Goal: Register for event/course

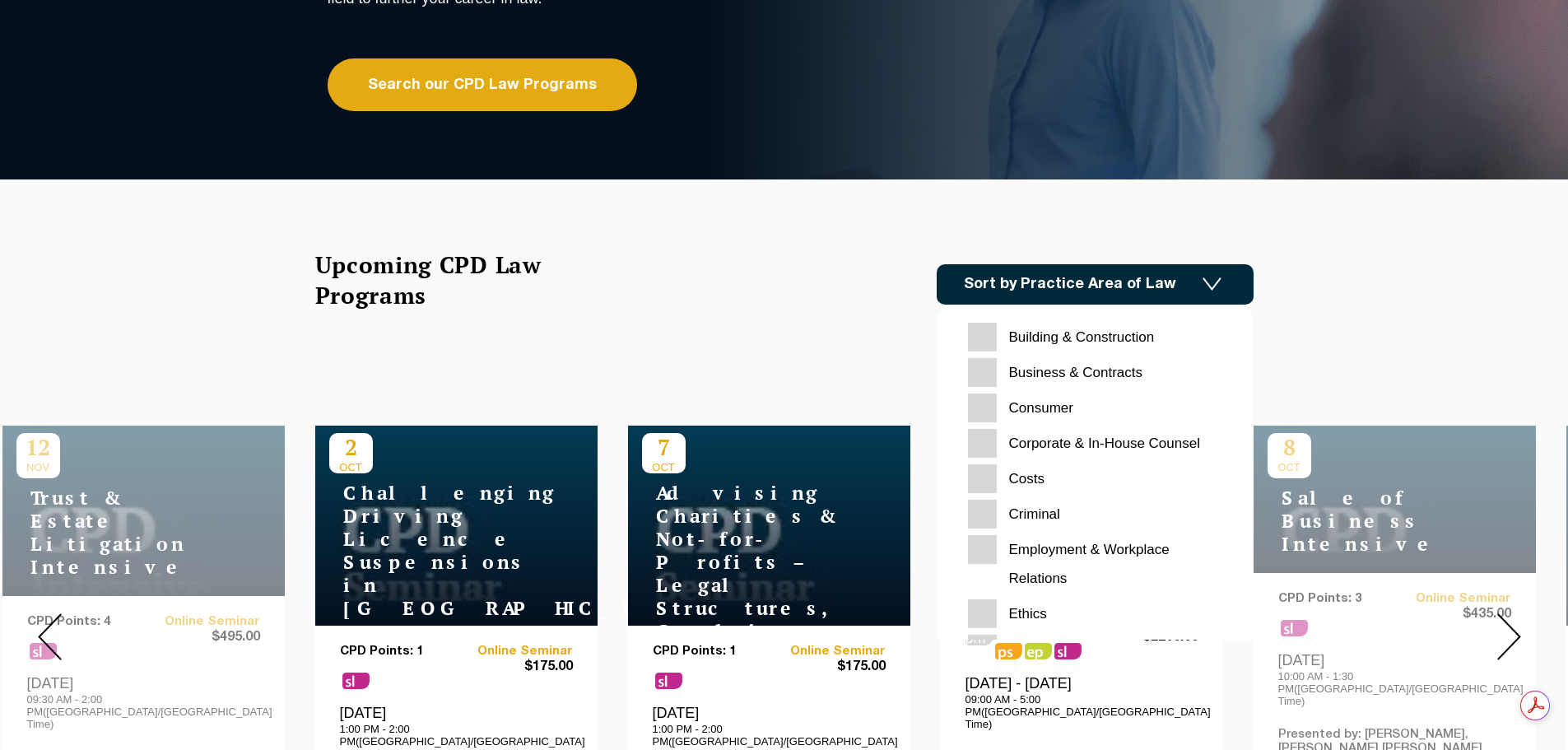
scroll to position [329, 0]
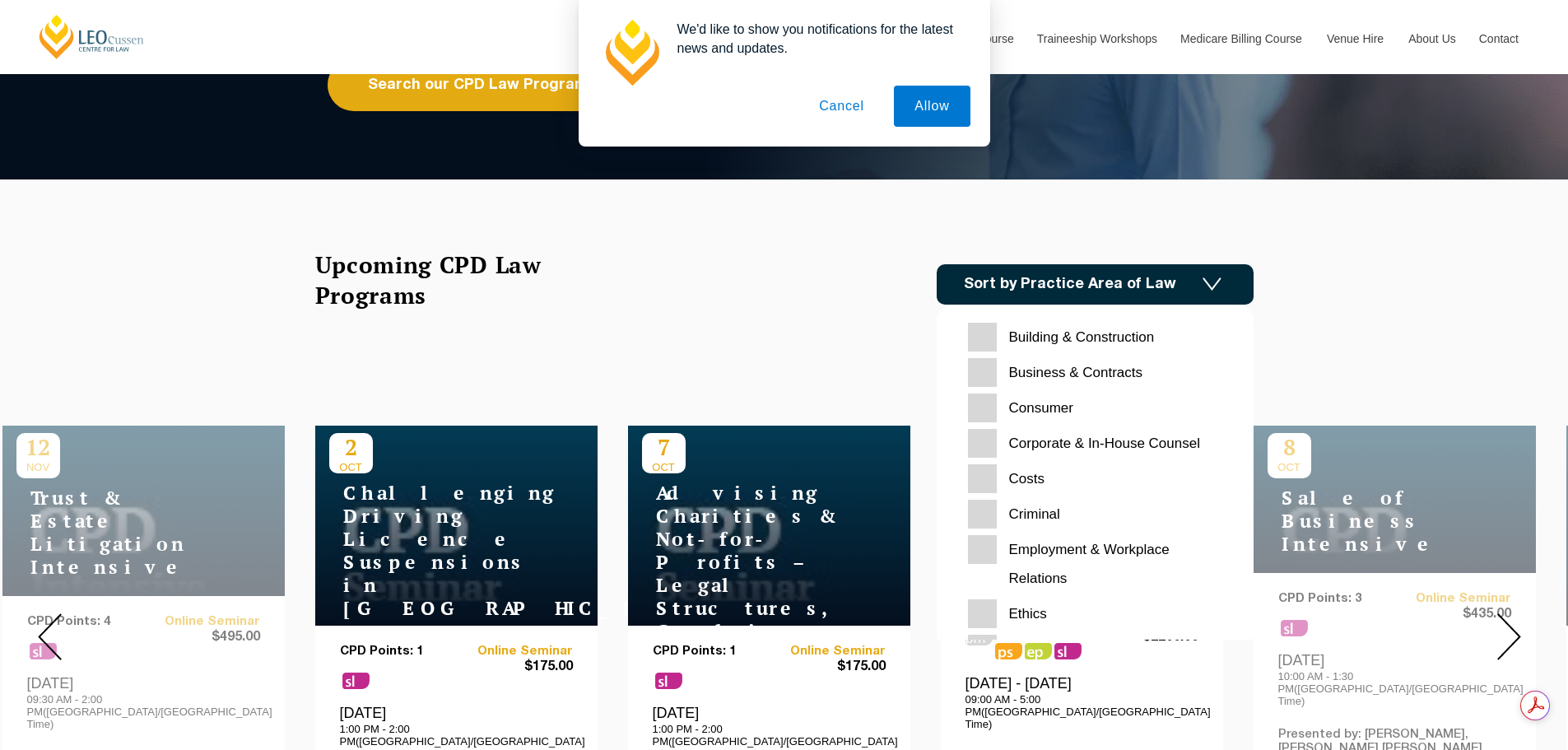
click at [982, 555] on Relations "Employment & Workplace Relations" at bounding box center [1095, 564] width 255 height 58
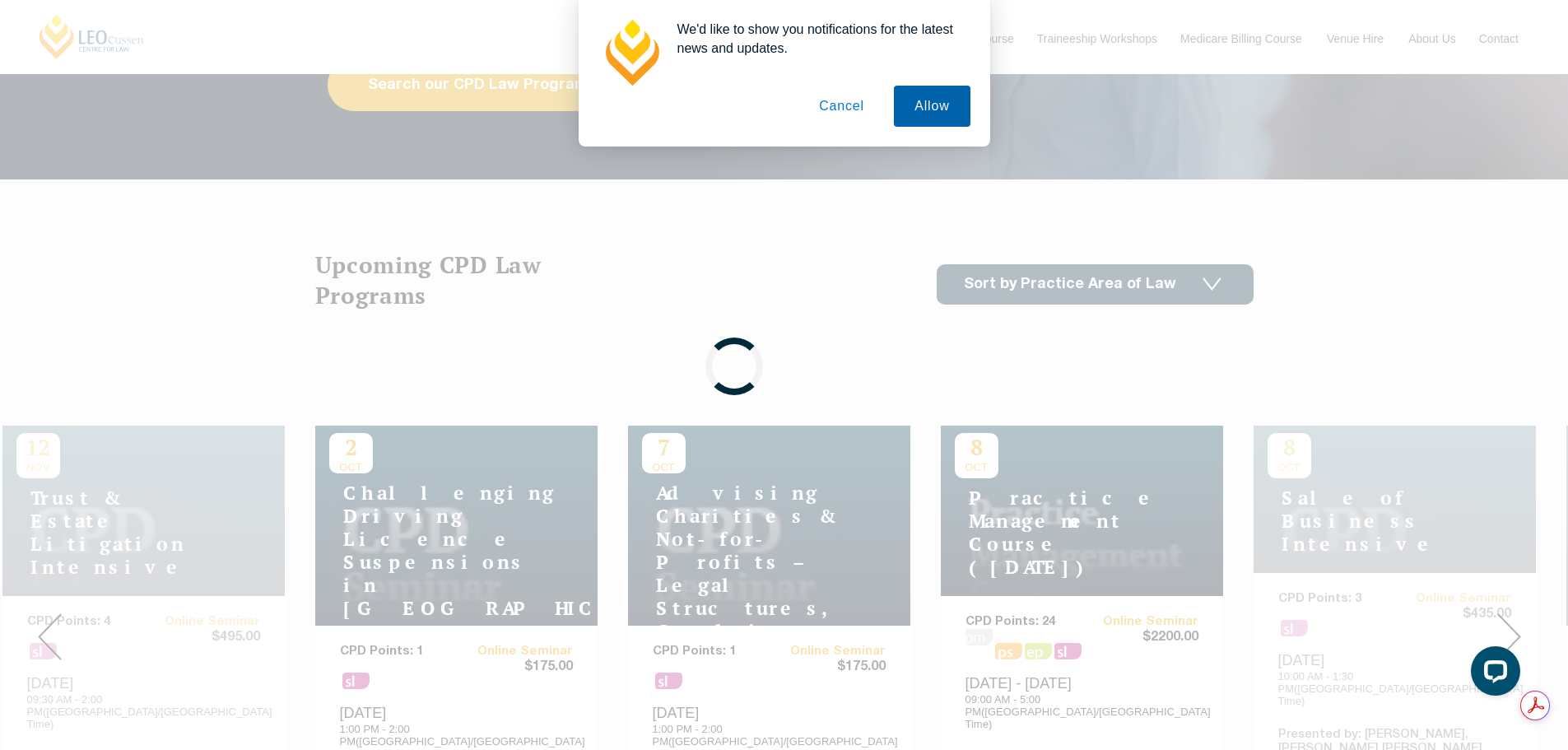
click at [936, 117] on button "Allow" at bounding box center [931, 105] width 75 height 42
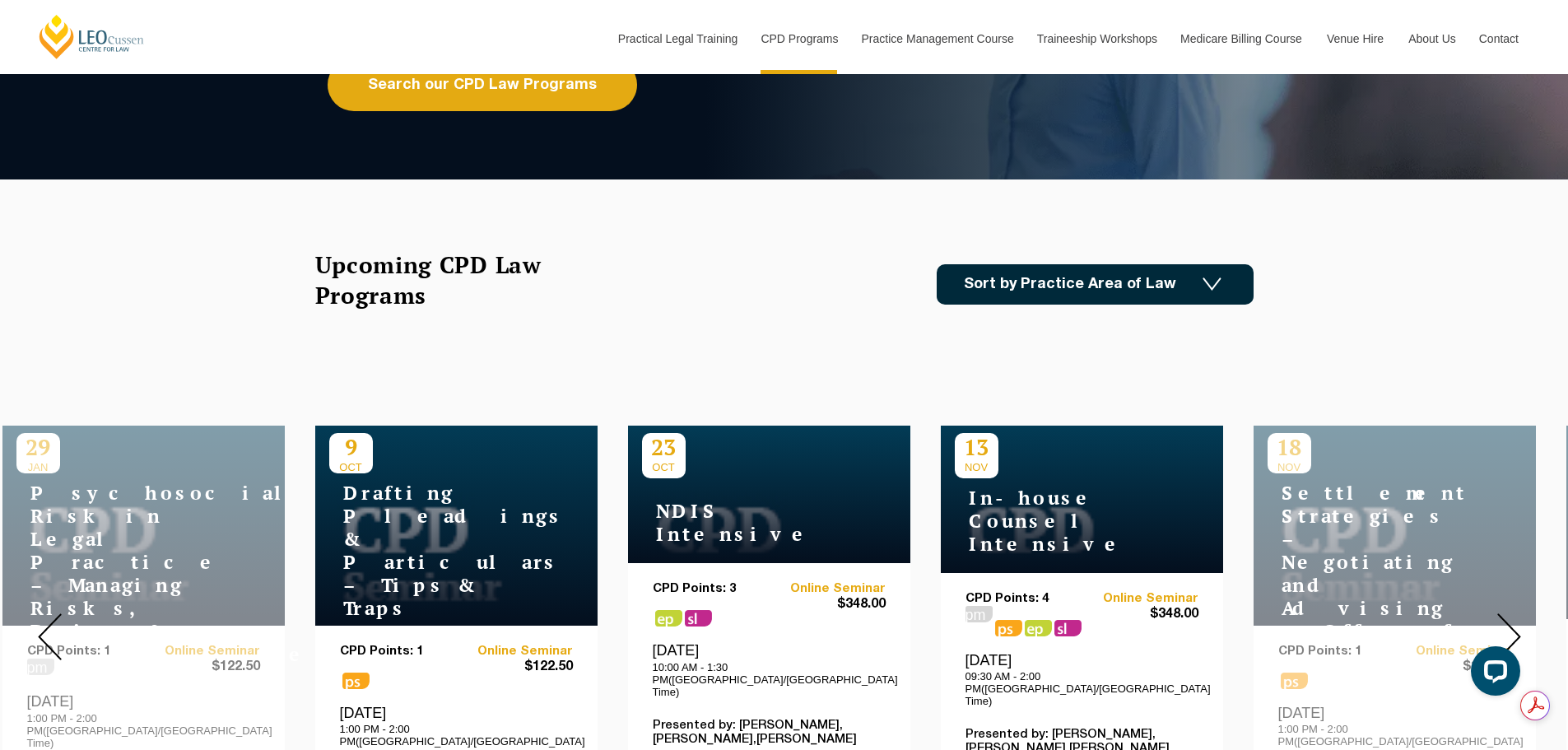
click at [1098, 285] on link "Sort by Practice Area of Law" at bounding box center [1095, 285] width 317 height 41
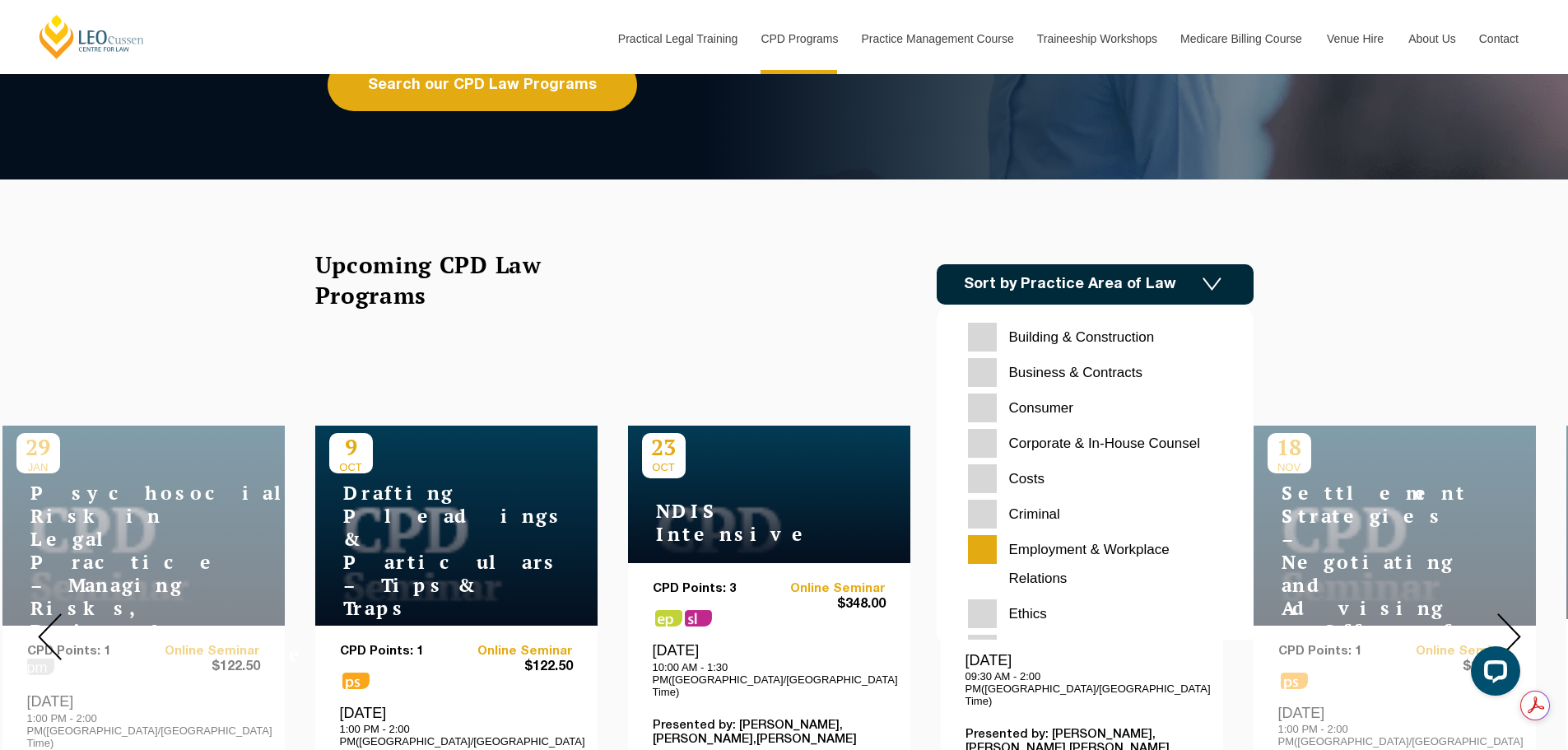
drag, startPoint x: 683, startPoint y: 261, endPoint x: 720, endPoint y: 268, distance: 37.7
click at [683, 260] on div "Upcoming CPD Law Programs Sort by Practice Area of Law Building & Construction …" at bounding box center [784, 284] width 938 height 69
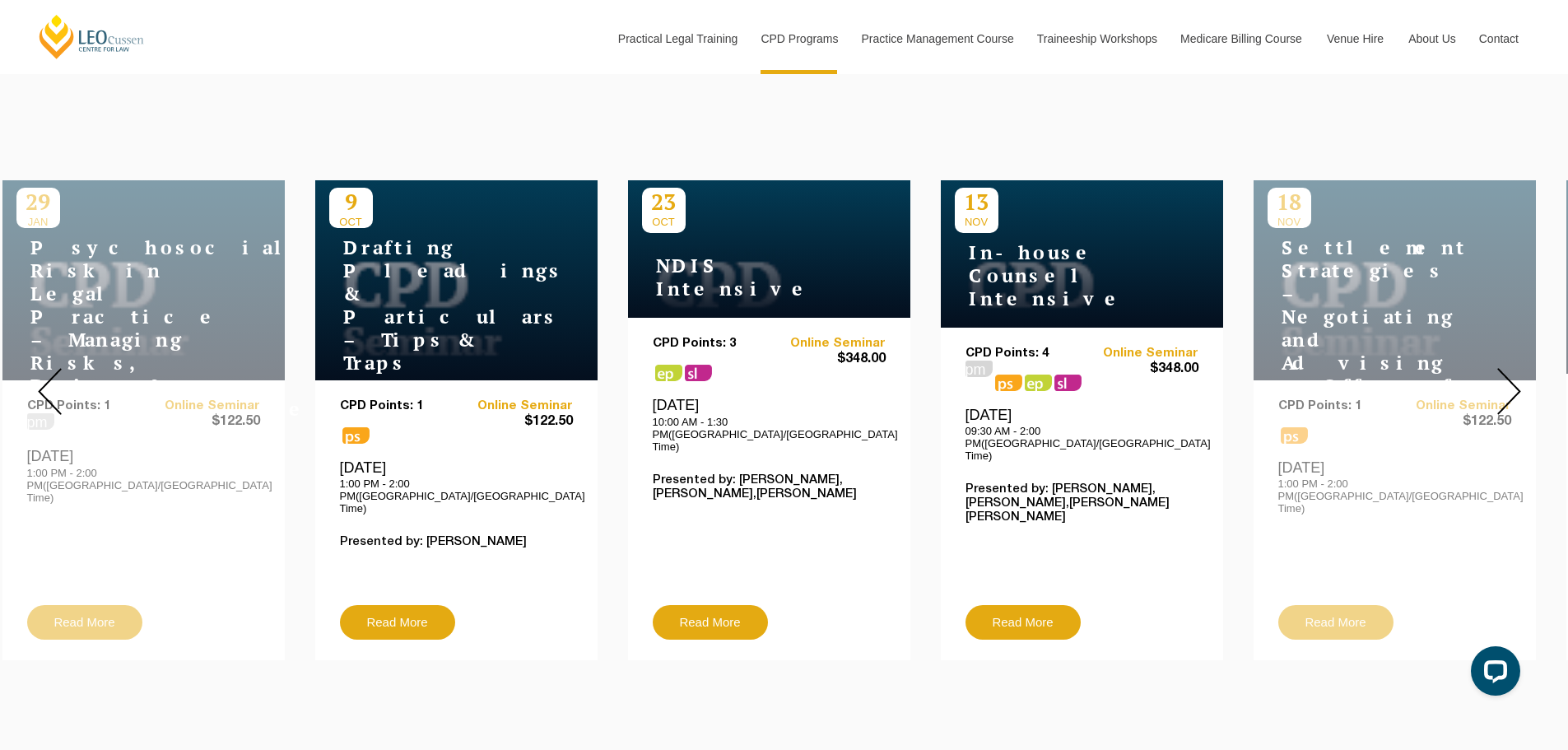
scroll to position [576, 0]
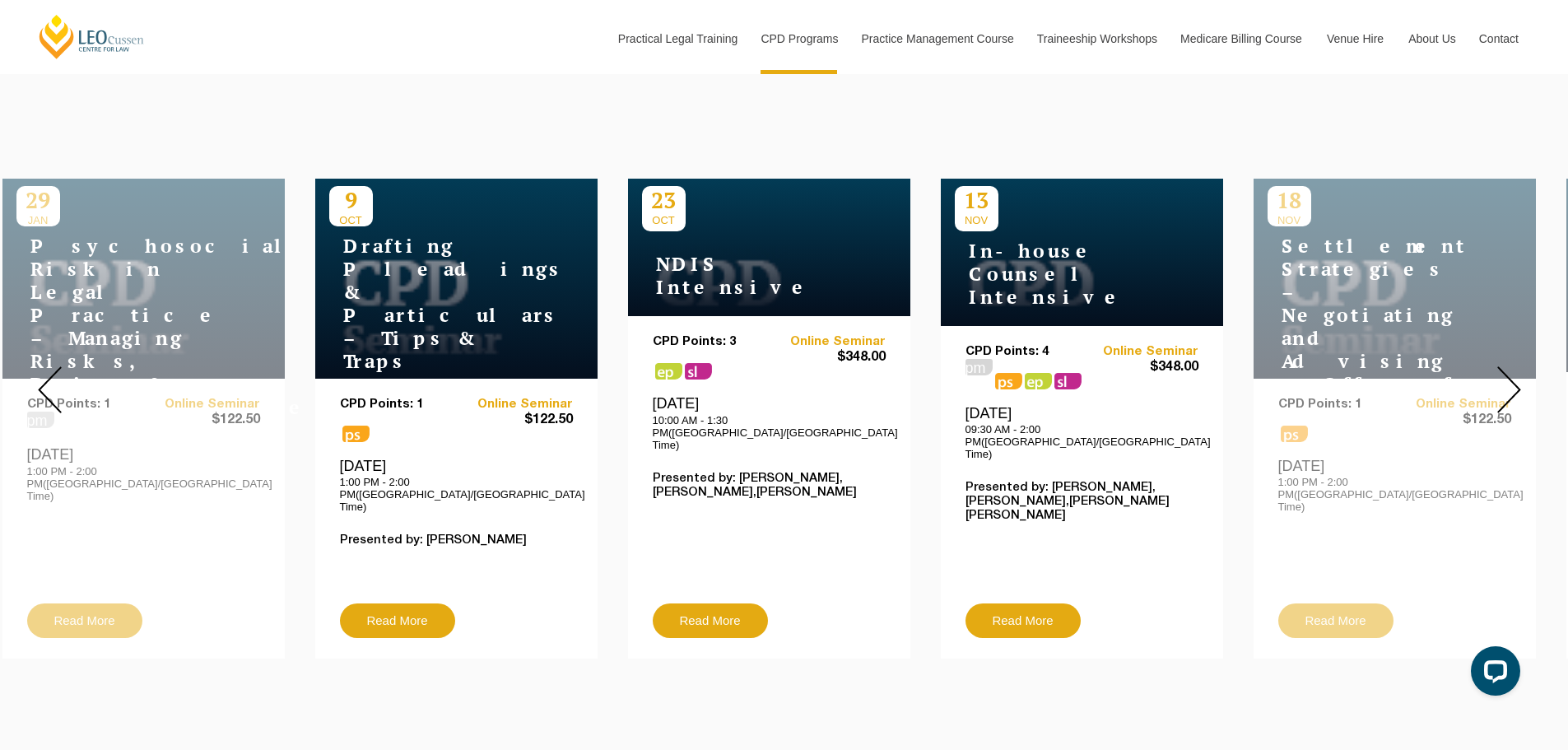
click at [1512, 378] on img at bounding box center [1508, 389] width 24 height 46
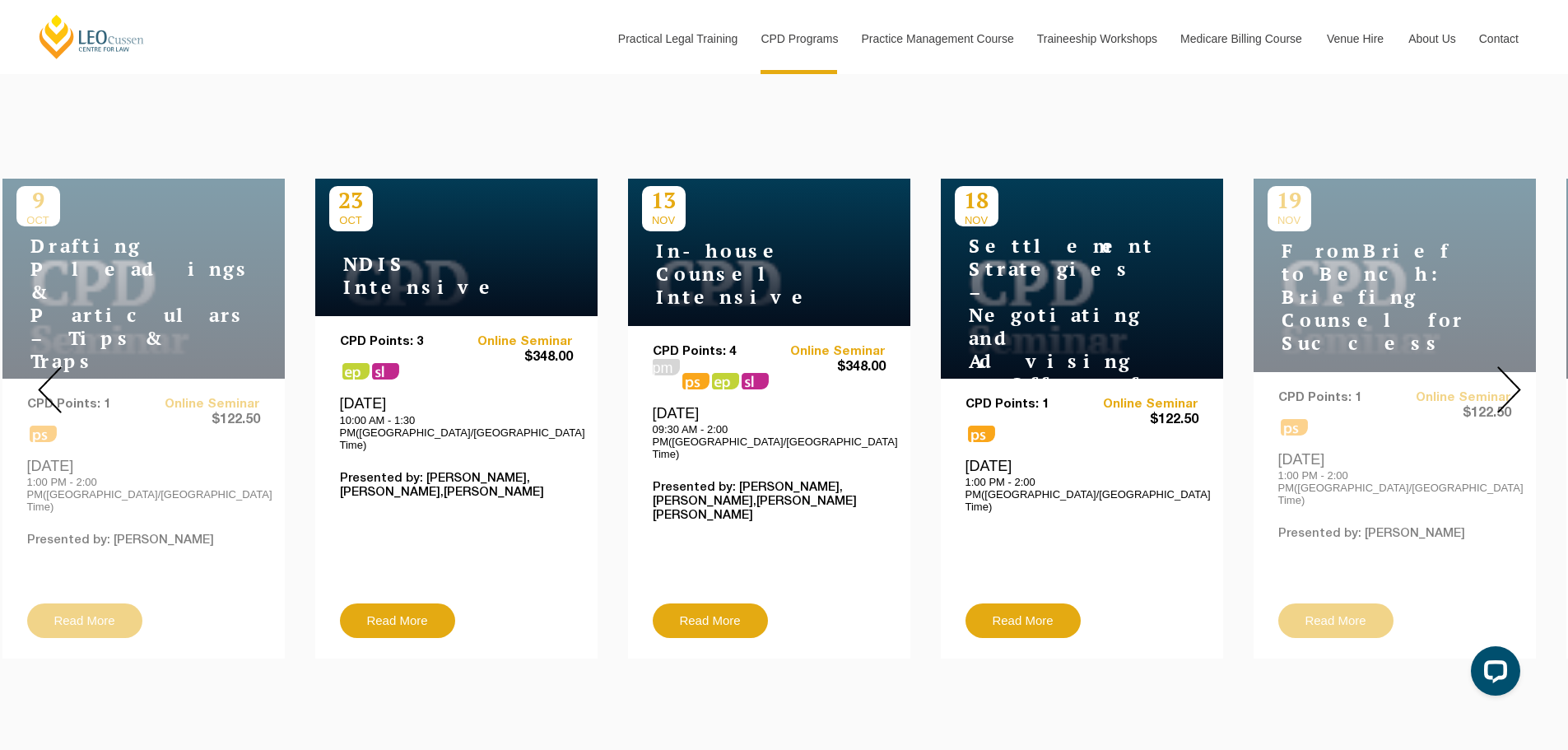
click at [1512, 377] on img at bounding box center [1508, 389] width 24 height 46
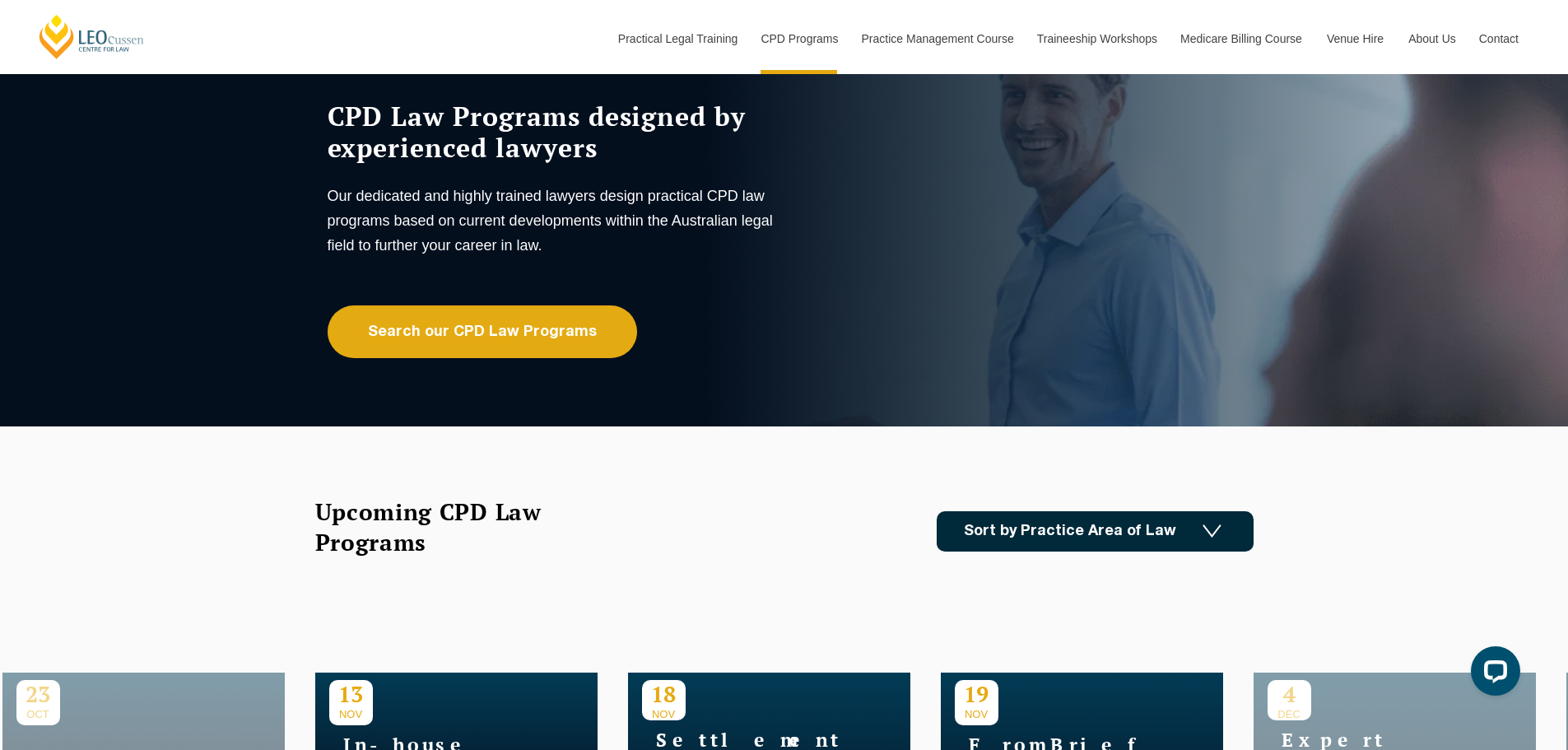
scroll to position [165, 0]
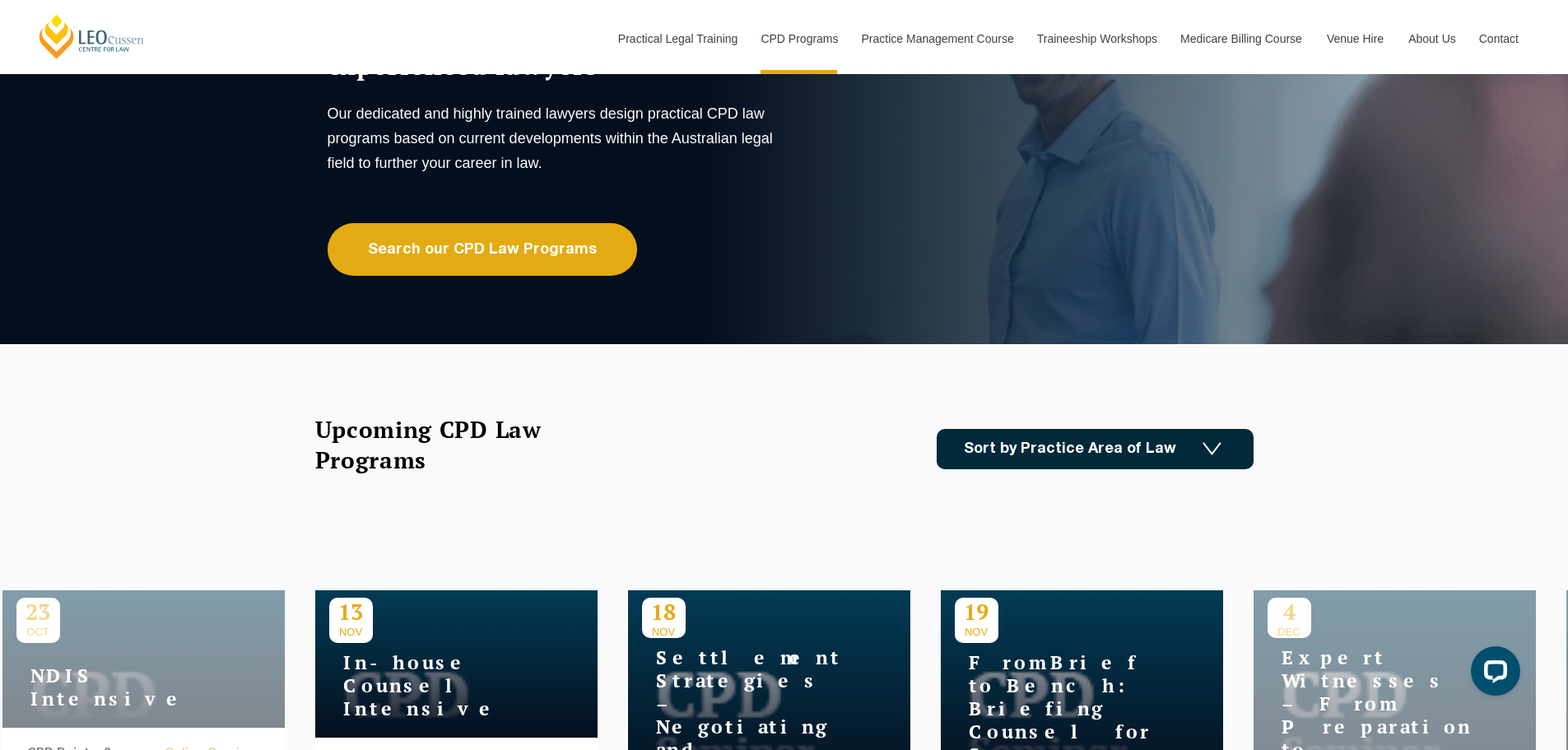
click at [1232, 442] on link "Sort by Practice Area of Law" at bounding box center [1095, 449] width 317 height 41
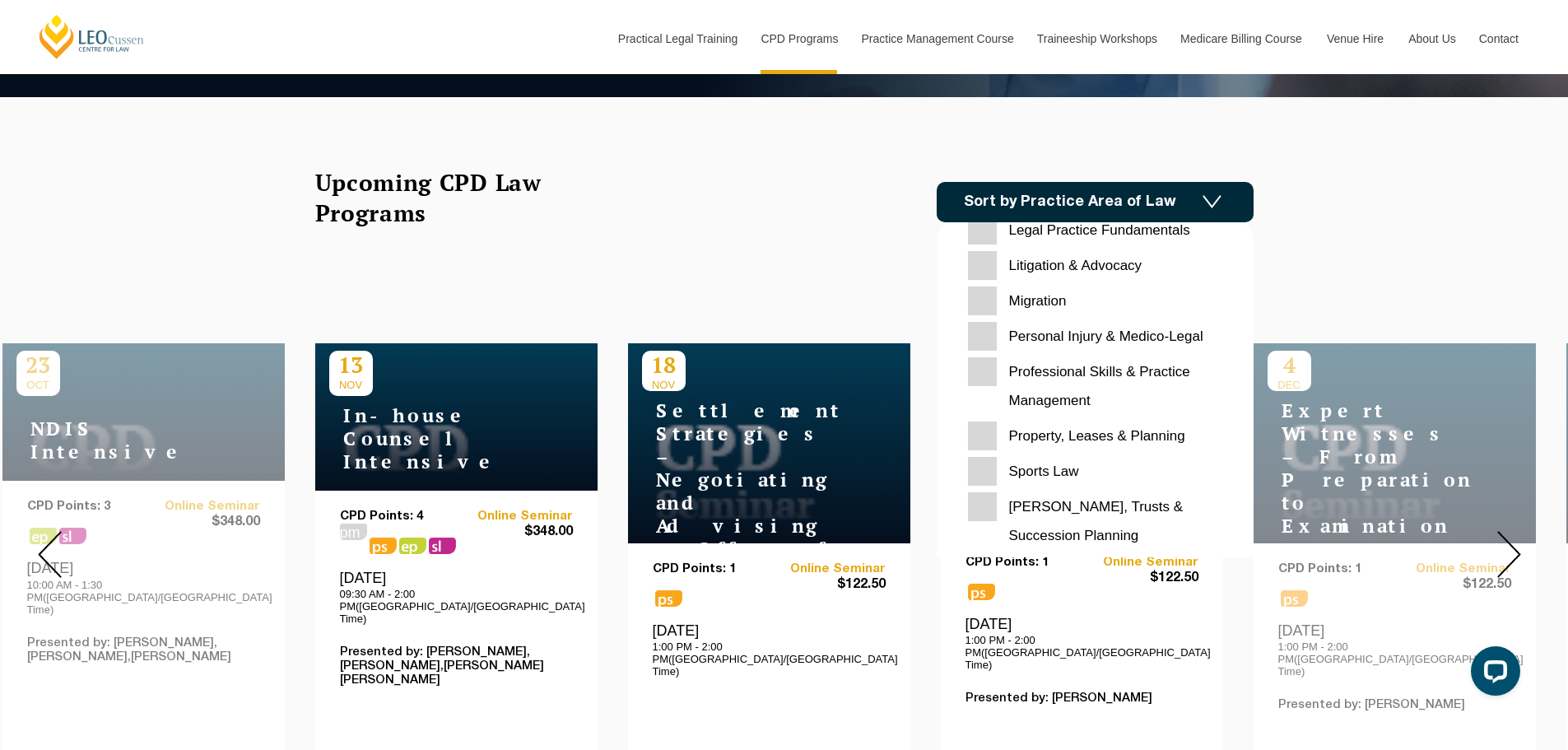
scroll to position [519, 0]
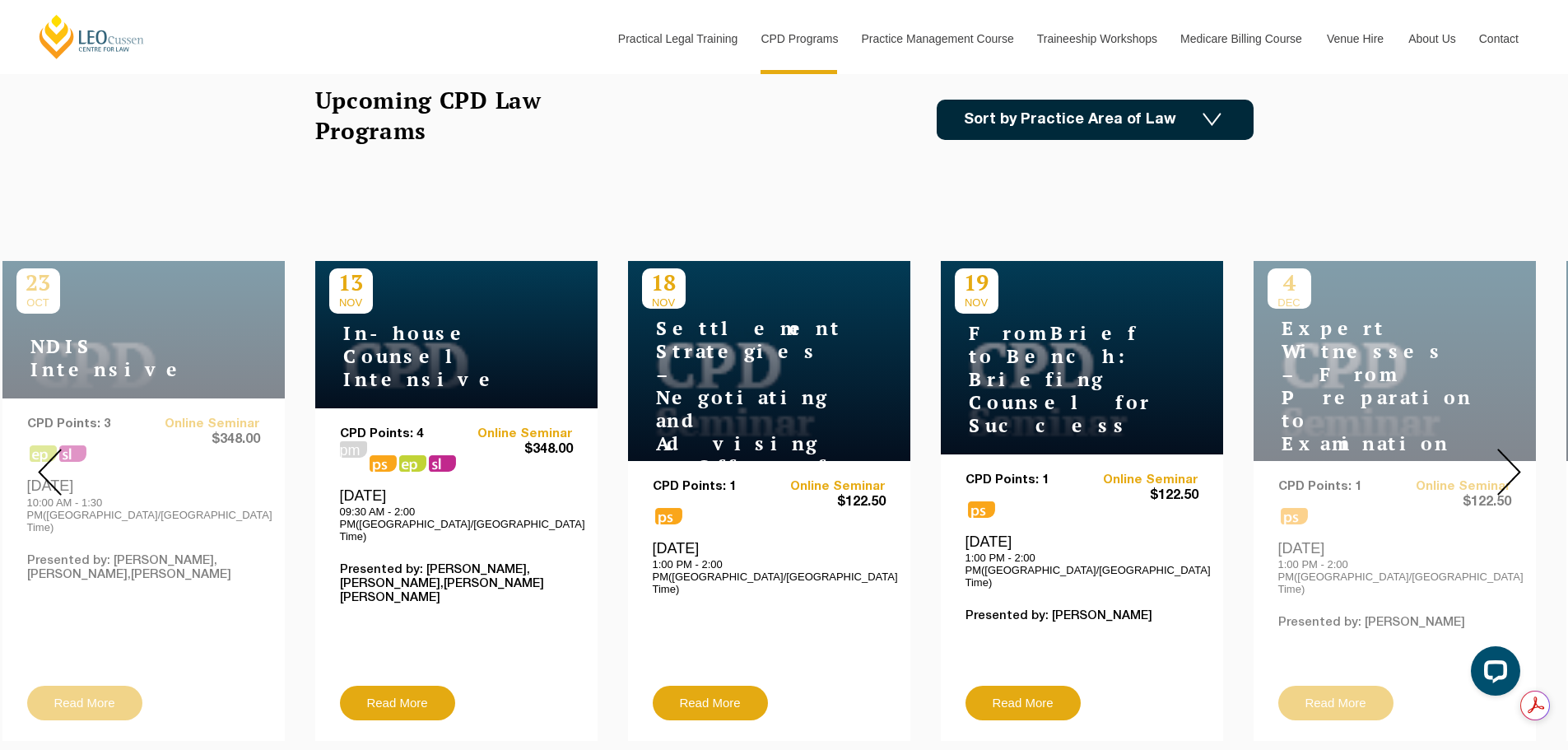
scroll to position [0, 0]
click at [1509, 455] on img at bounding box center [1508, 471] width 24 height 46
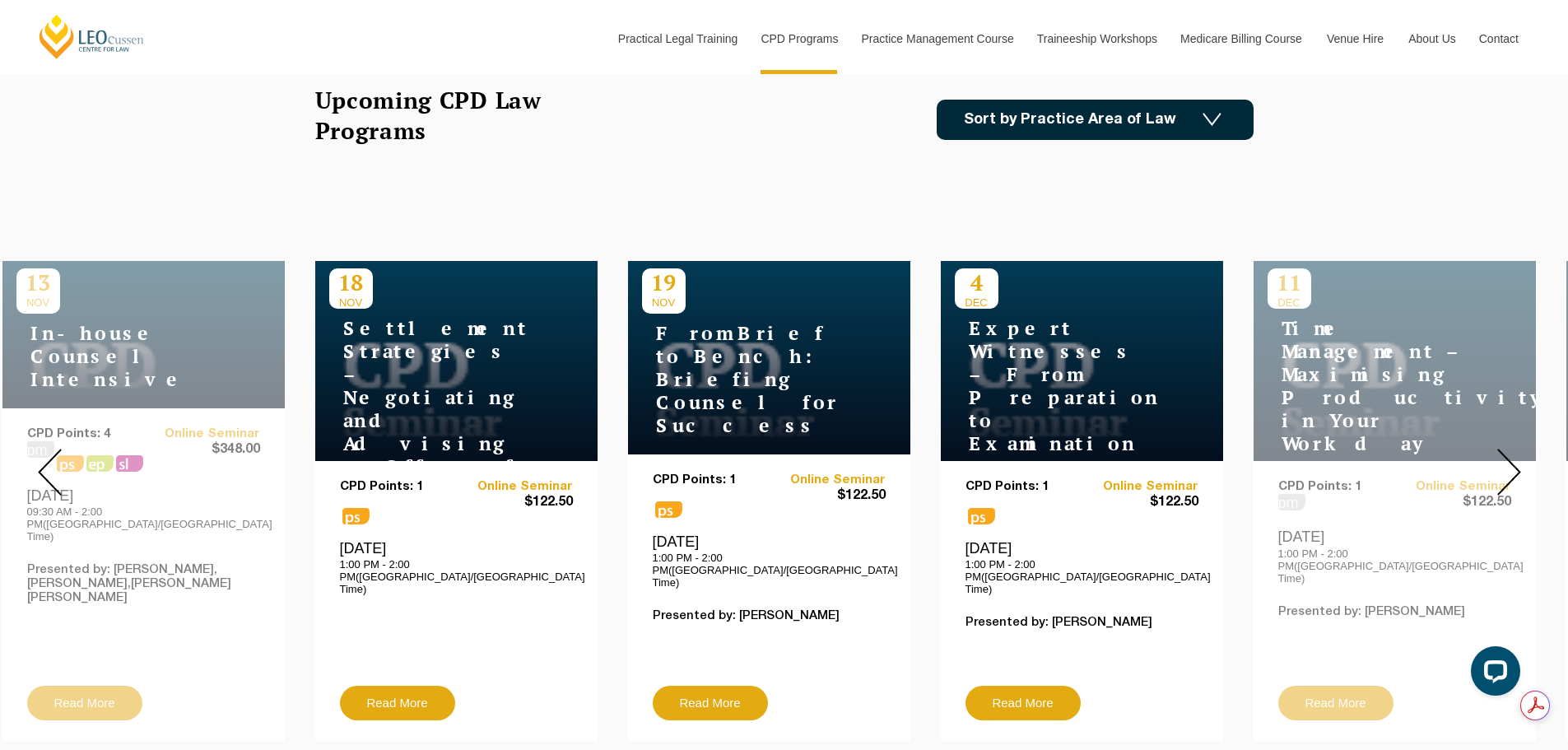
click at [1509, 455] on img at bounding box center [1508, 471] width 24 height 46
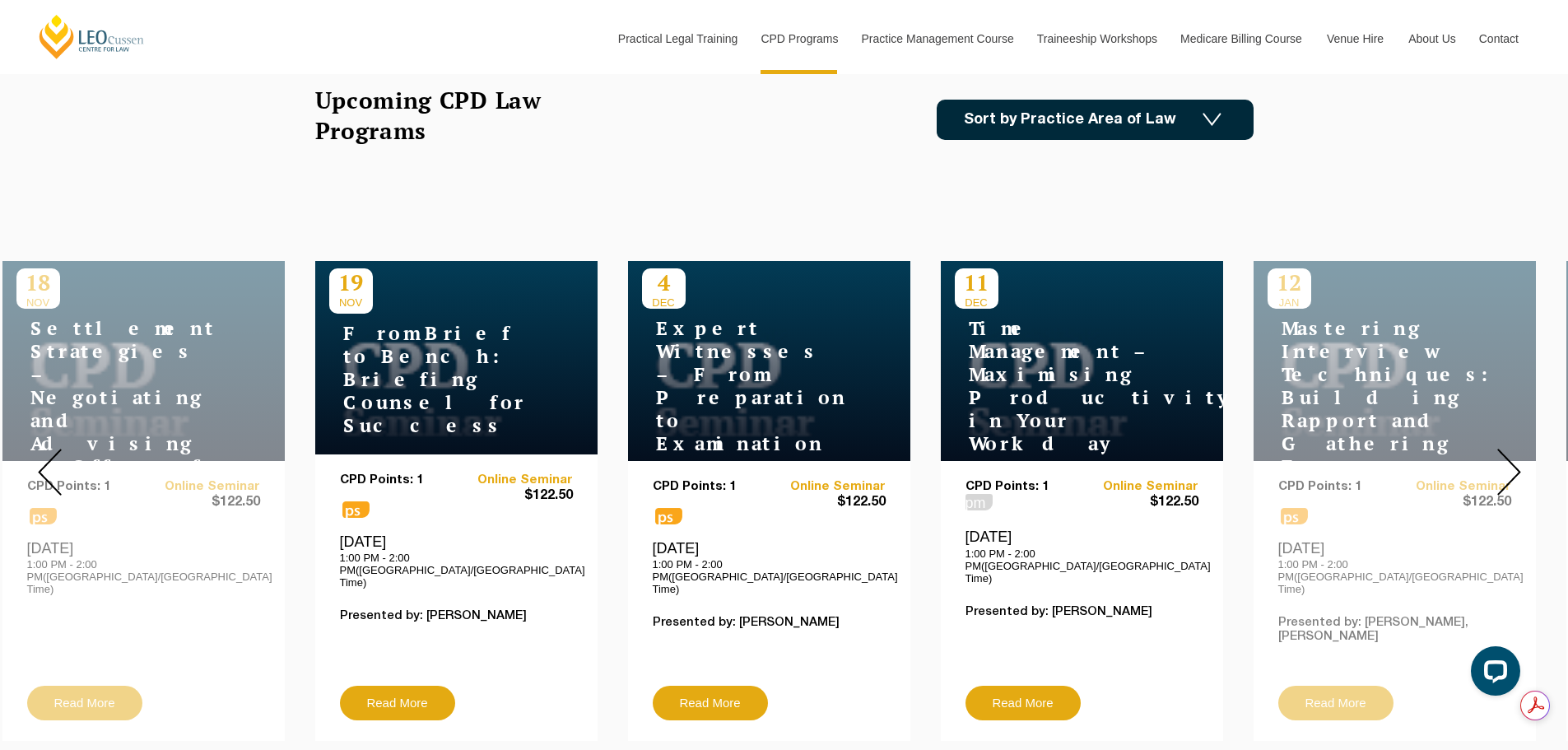
click at [1509, 454] on img at bounding box center [1508, 471] width 24 height 46
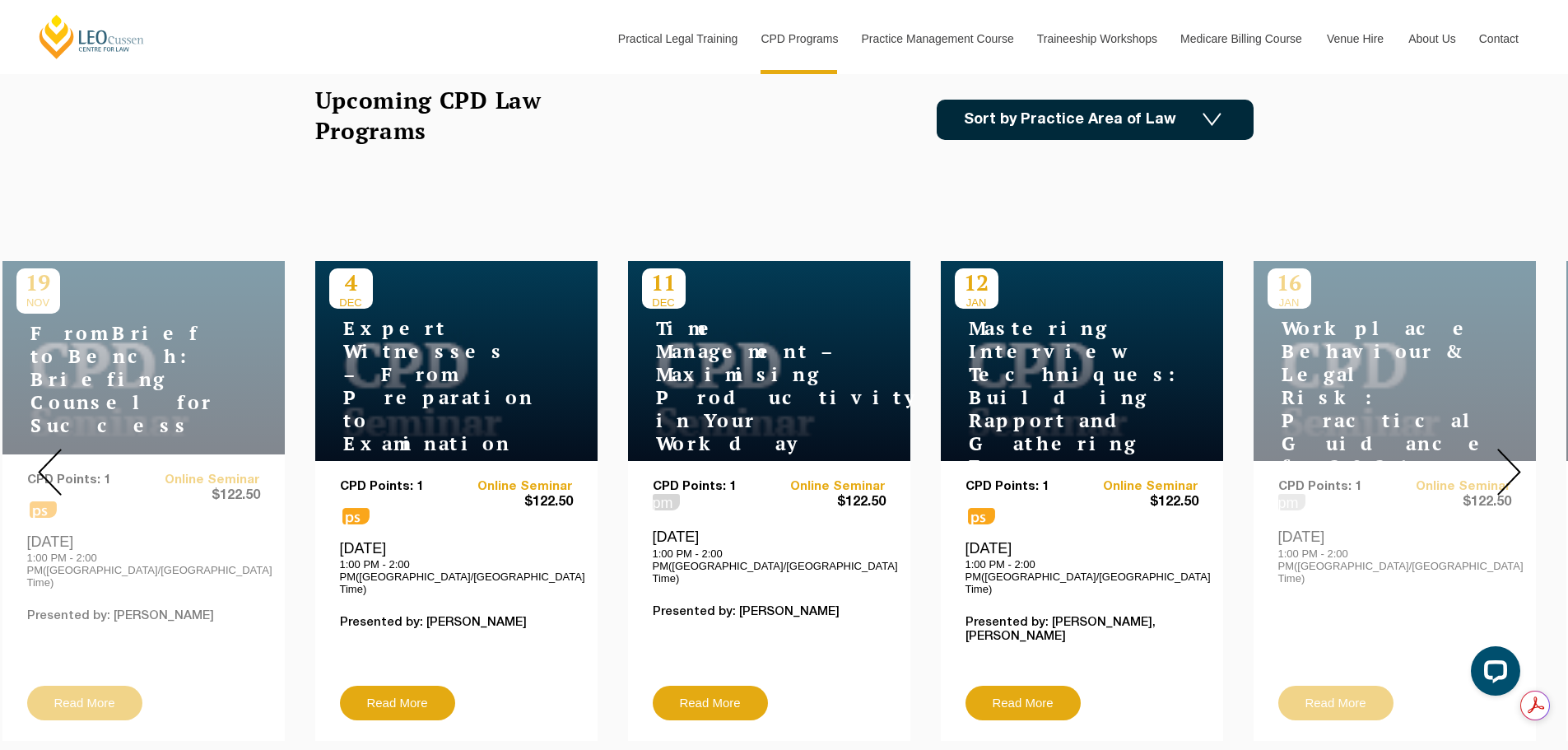
click at [1509, 454] on img at bounding box center [1508, 471] width 24 height 46
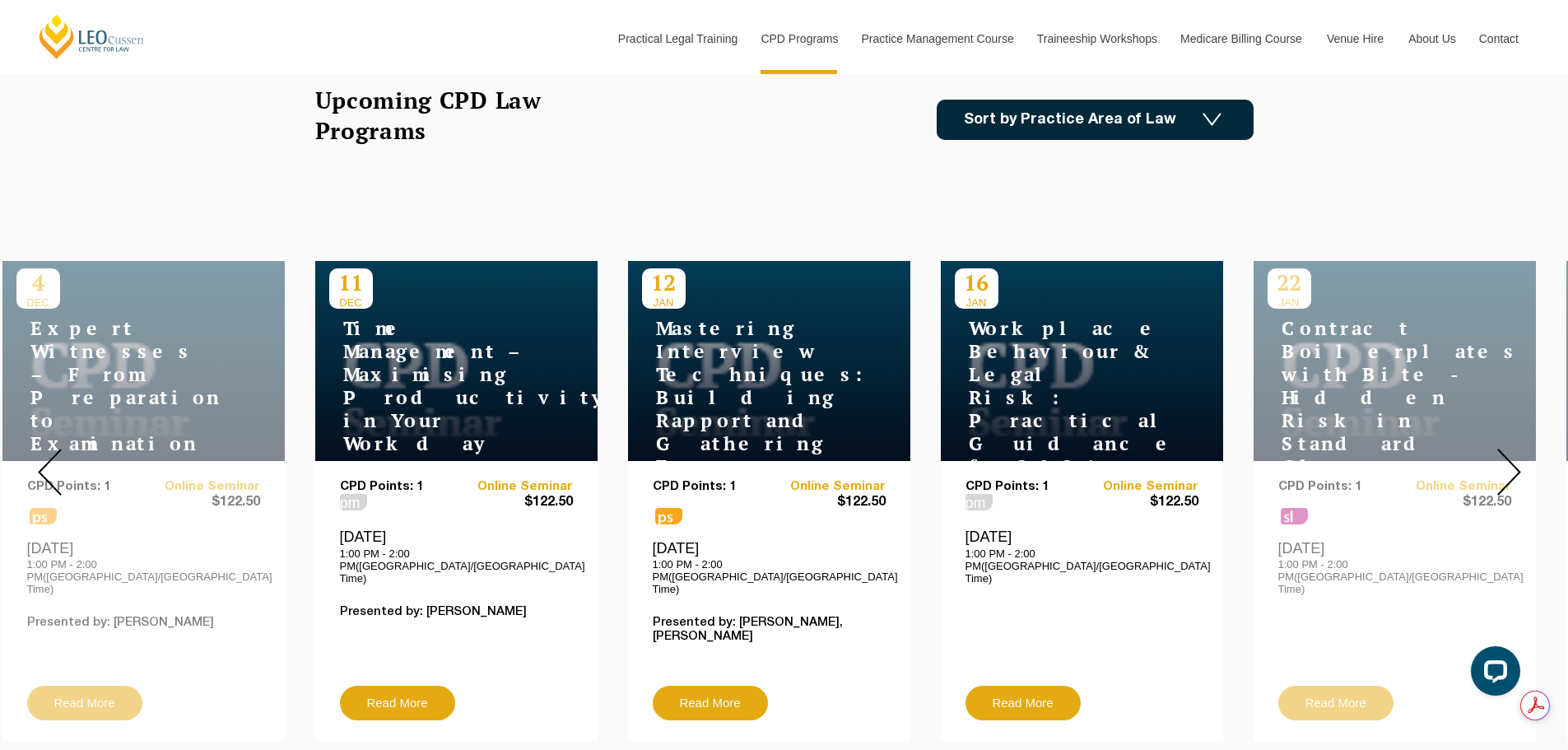
click at [1510, 449] on img at bounding box center [1508, 471] width 24 height 46
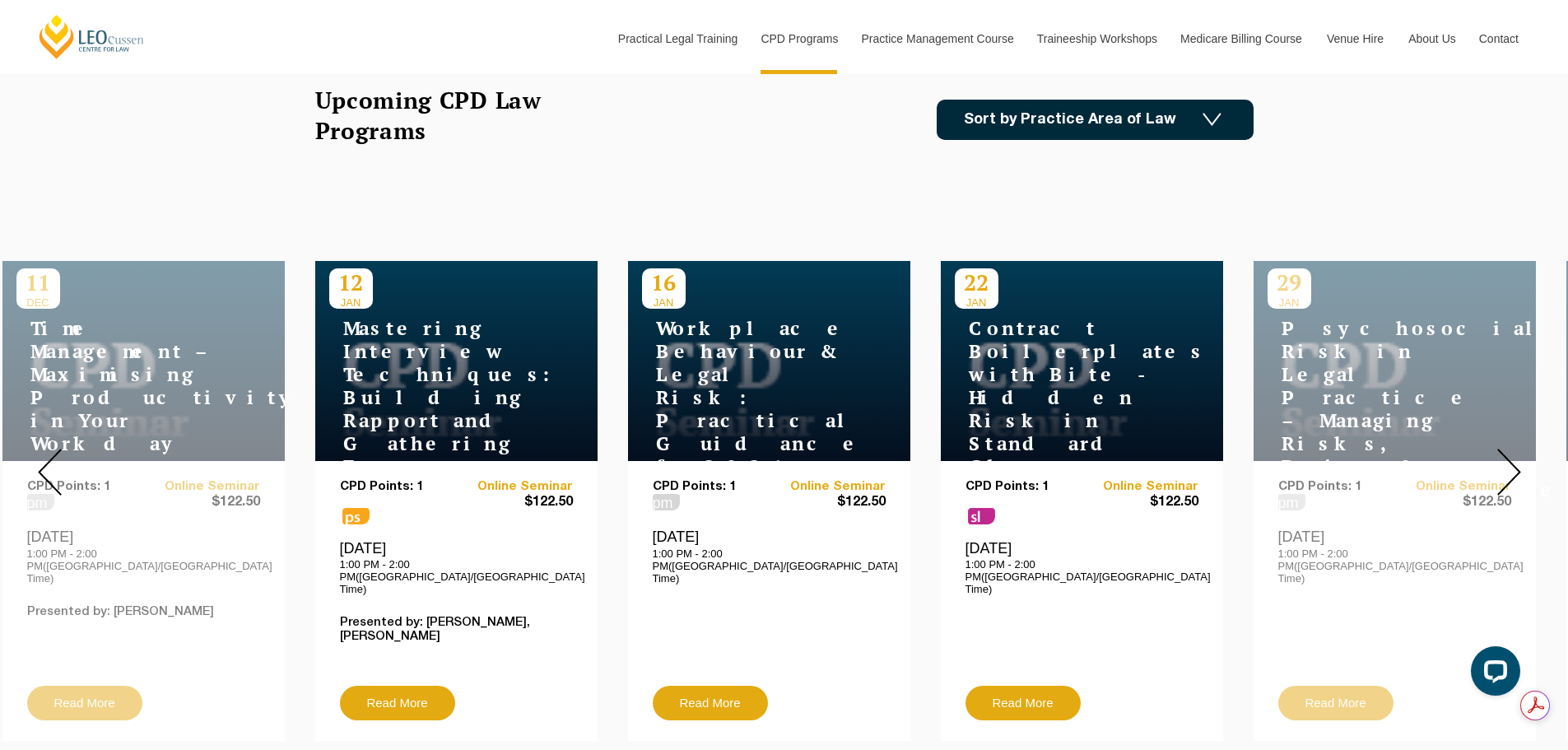
click at [1513, 448] on img at bounding box center [1508, 471] width 24 height 46
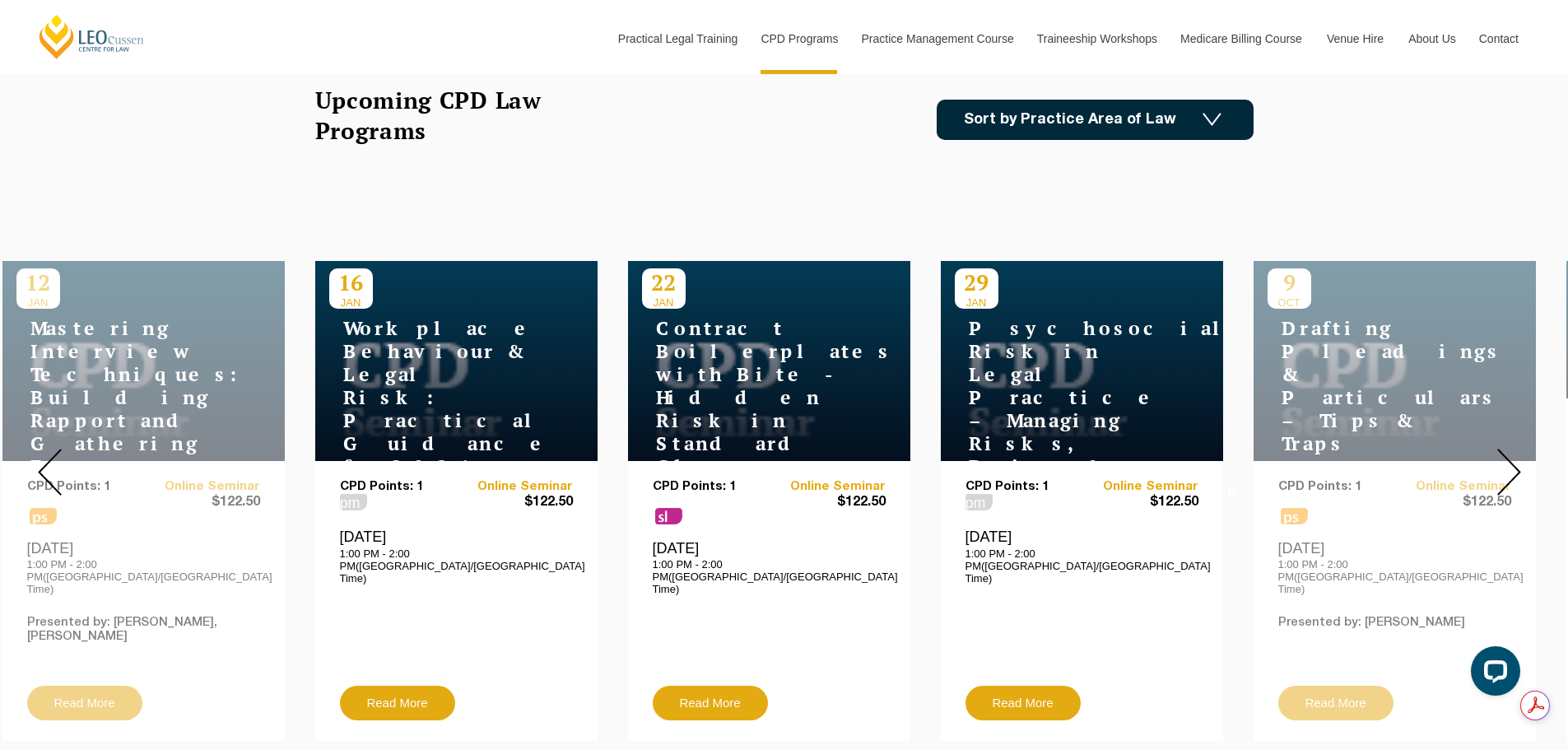
click at [1513, 448] on img at bounding box center [1508, 471] width 24 height 46
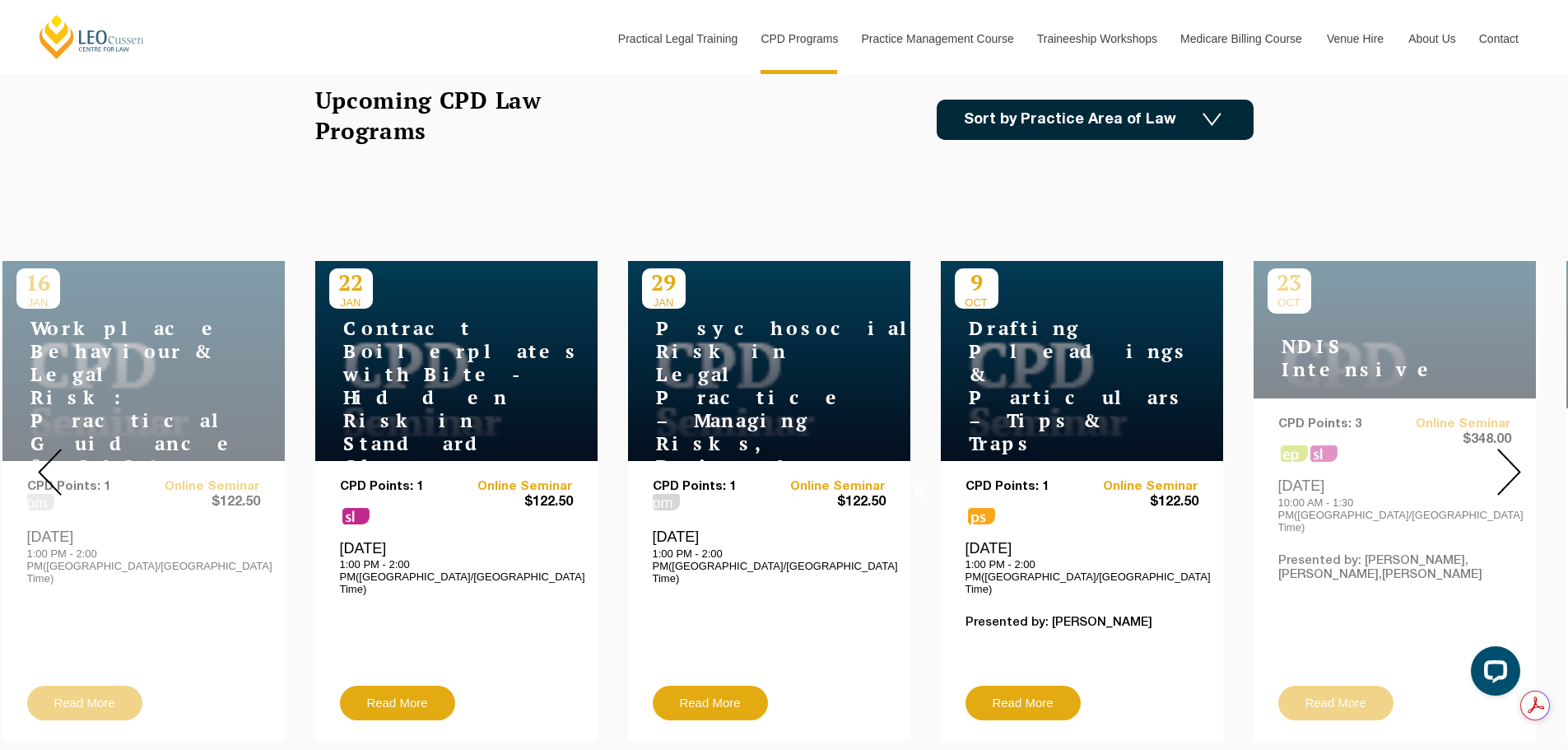
click at [1513, 448] on img at bounding box center [1508, 471] width 24 height 46
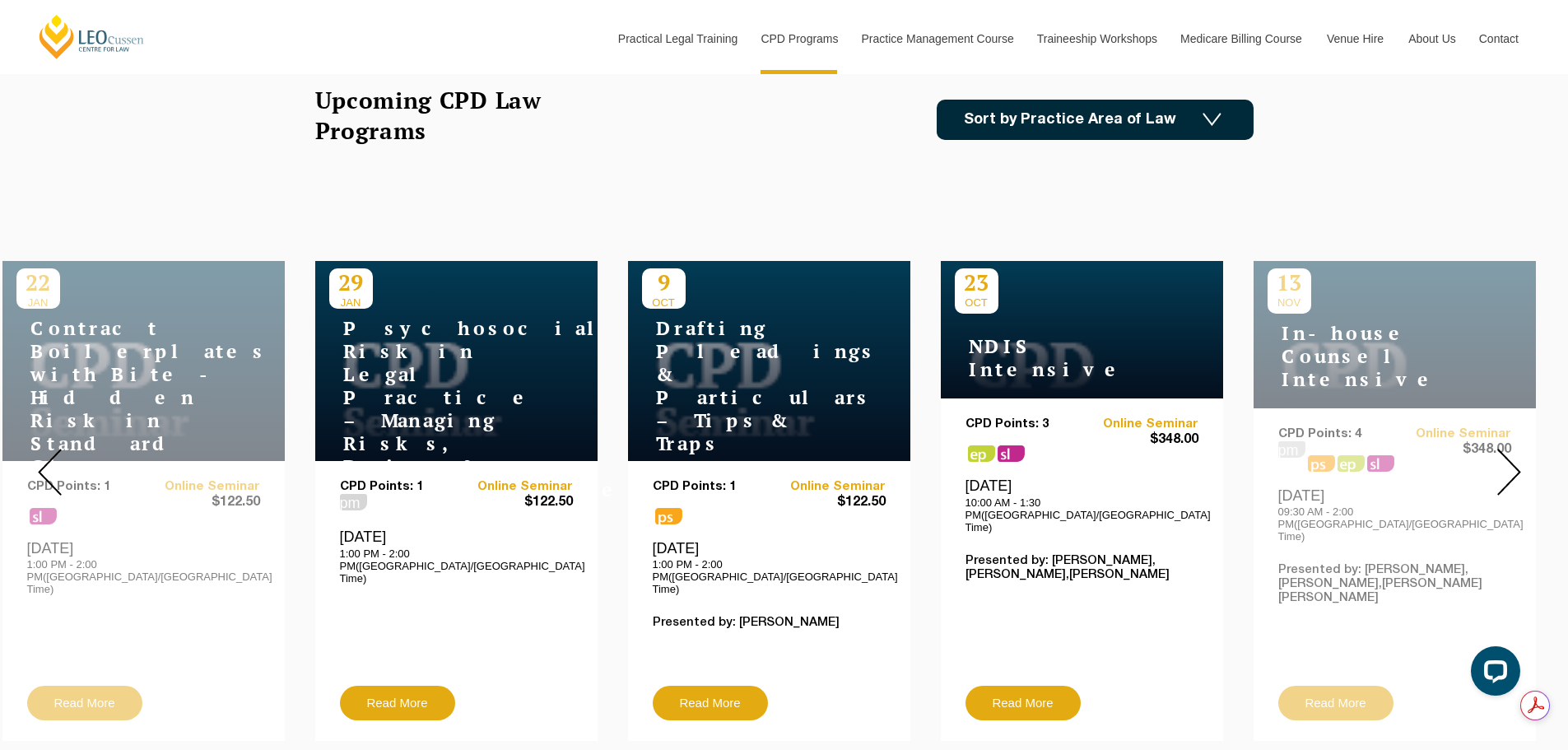
click at [1513, 448] on img at bounding box center [1508, 471] width 24 height 46
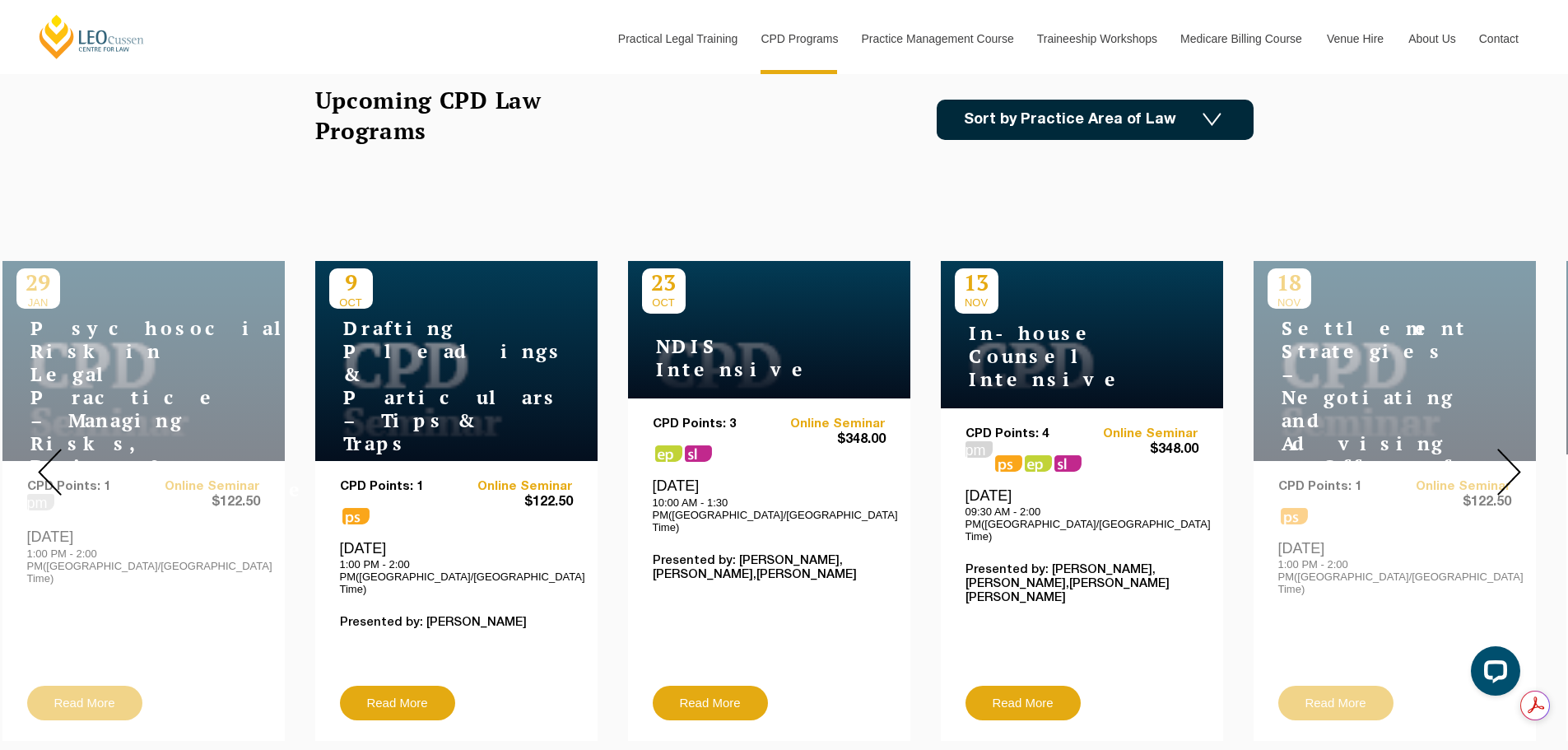
click at [1513, 448] on img at bounding box center [1508, 471] width 24 height 46
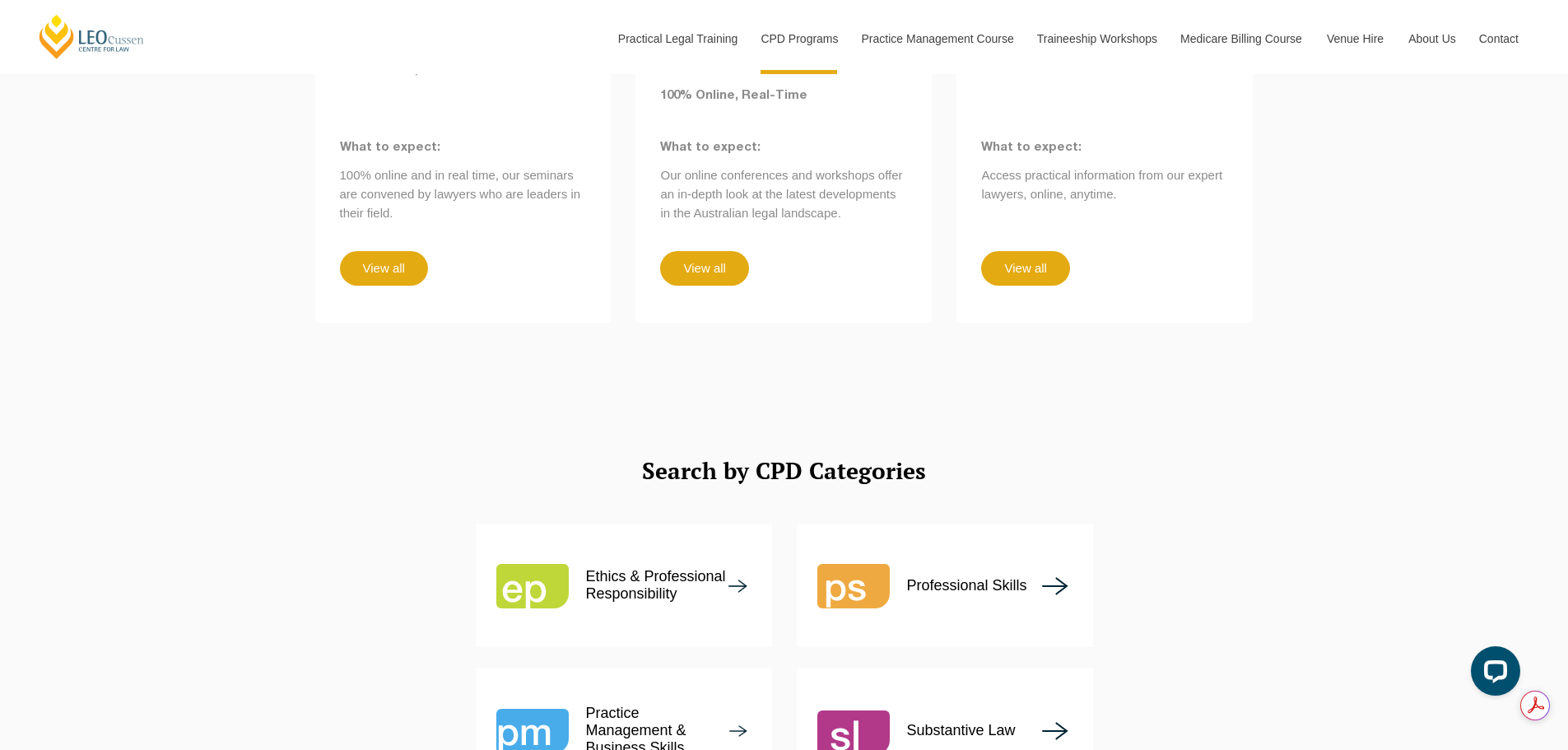
scroll to position [1810, 0]
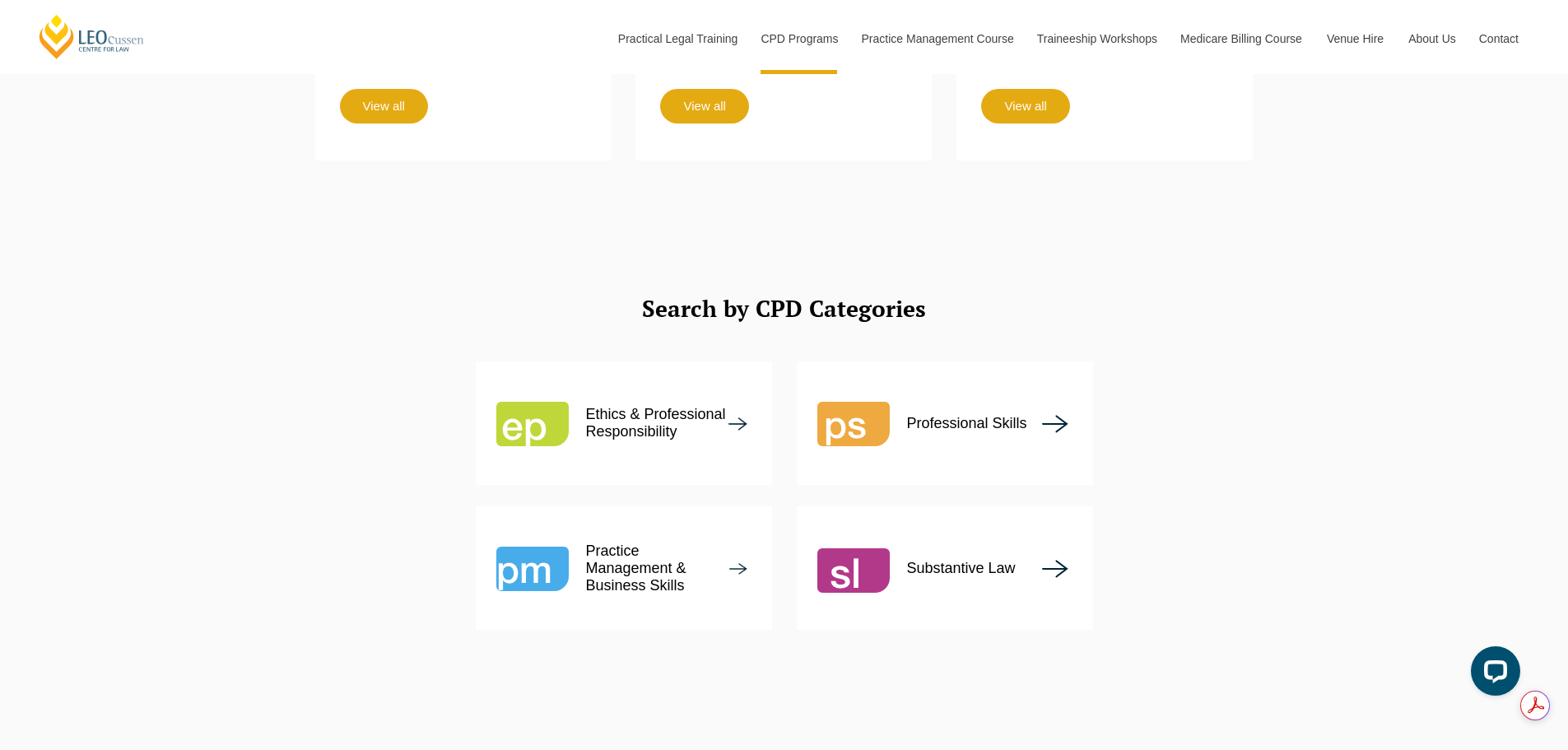
click at [980, 414] on p "Professional Skills" at bounding box center [967, 423] width 120 height 17
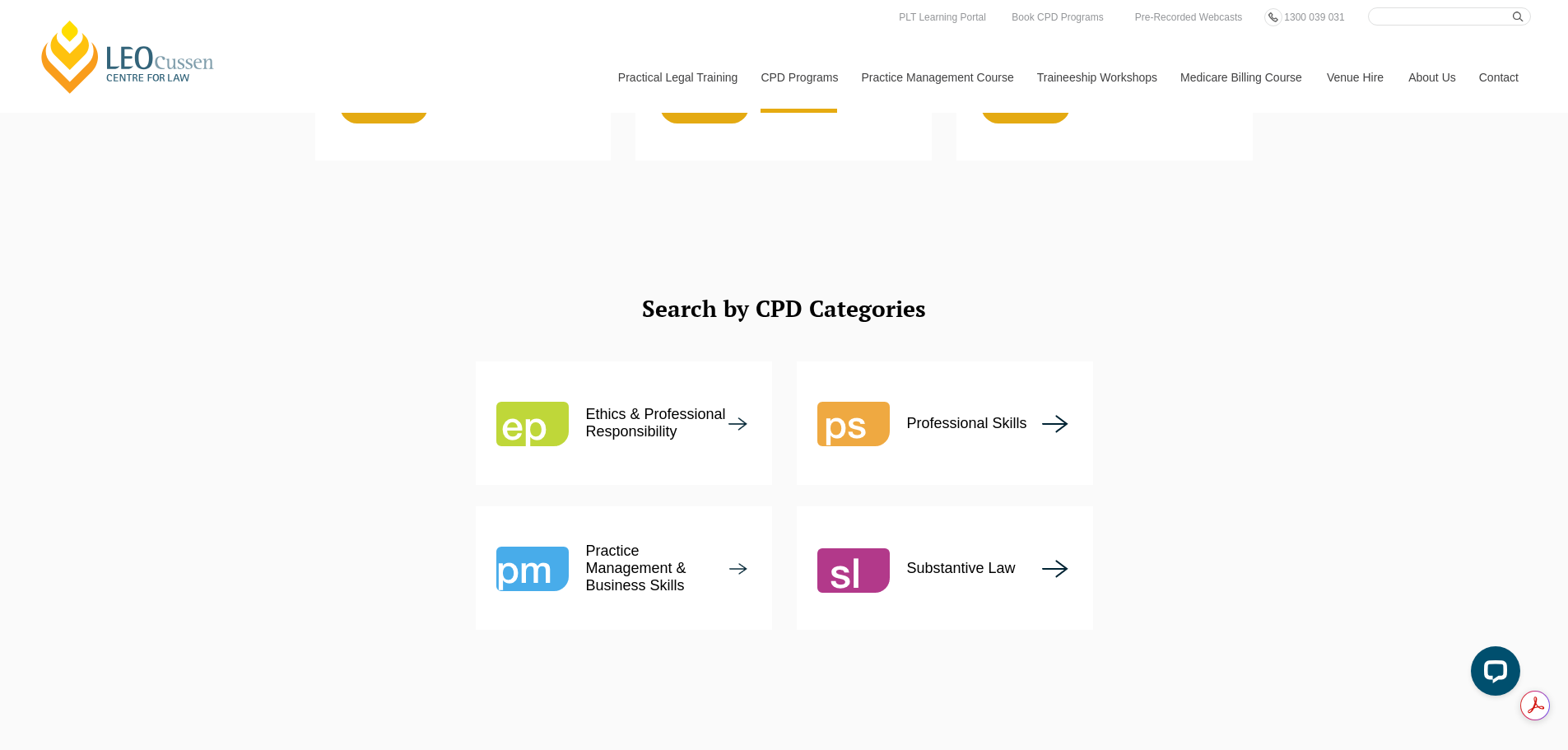
click at [950, 531] on div "Substantive Law" at bounding box center [916, 567] width 198 height 73
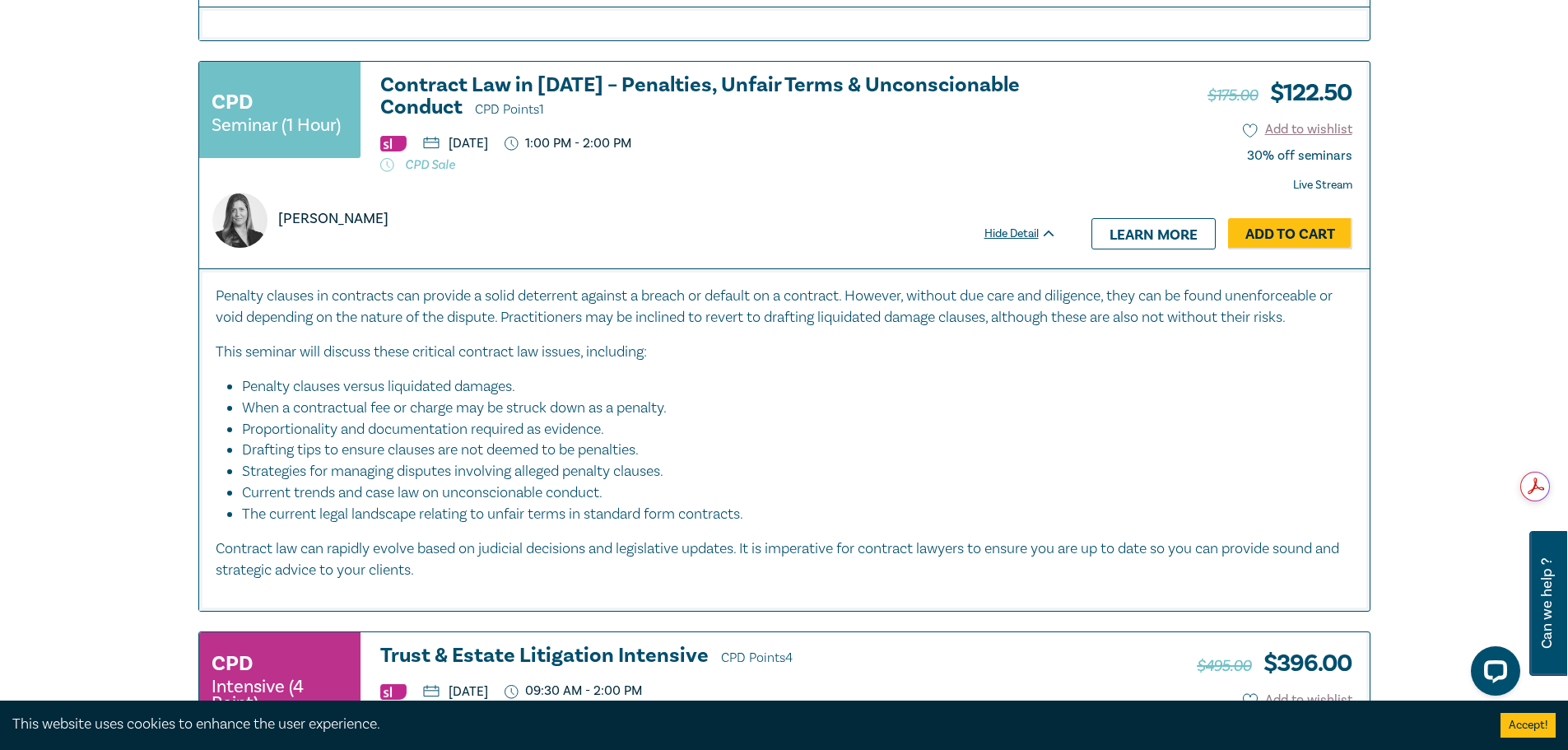
scroll to position [4772, 0]
